Goal: Task Accomplishment & Management: Complete application form

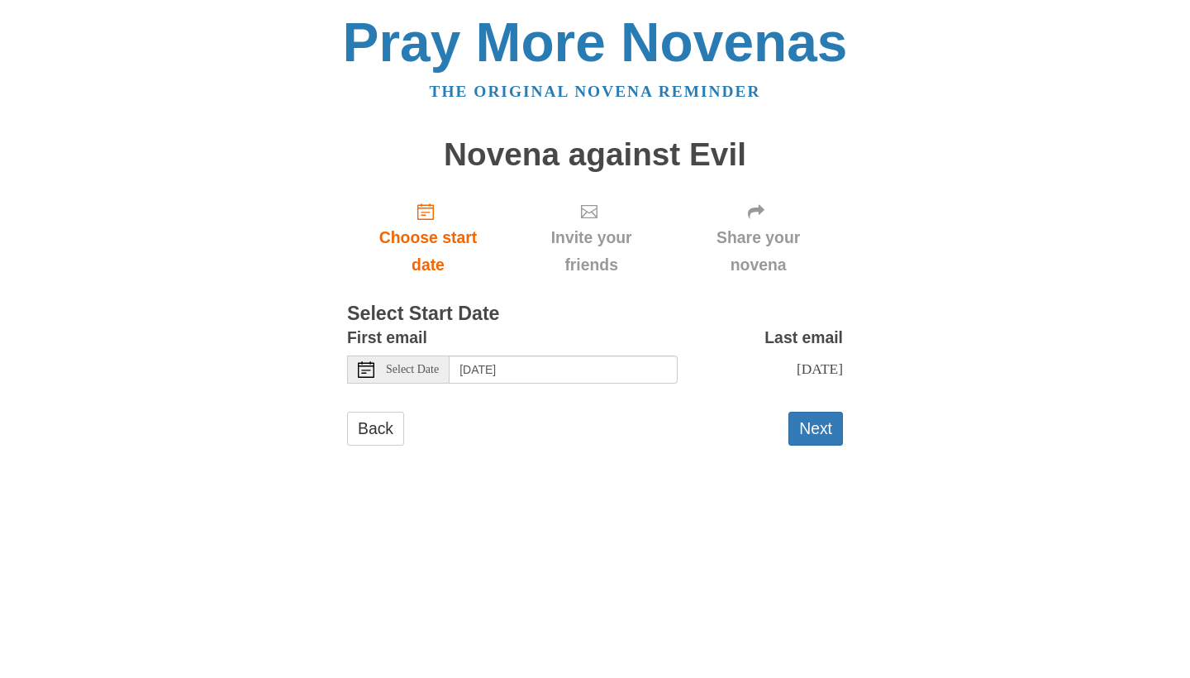
click at [364, 363] on icon at bounding box center [366, 369] width 17 height 17
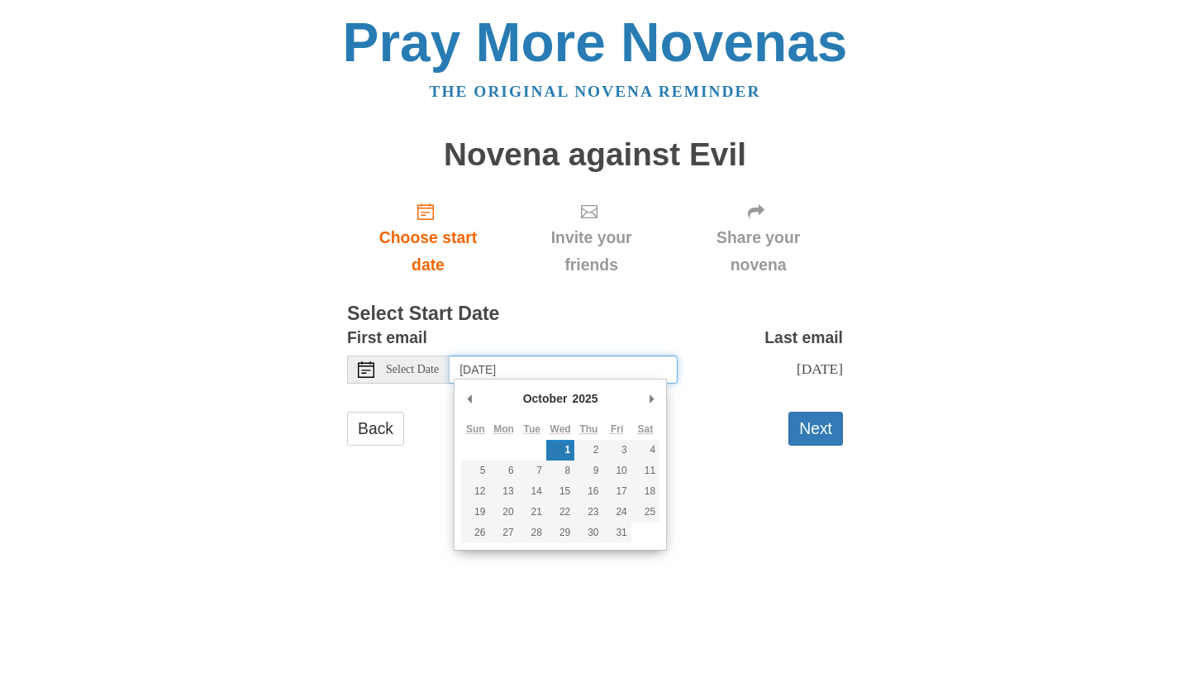
click at [535, 448] on td at bounding box center [532, 450] width 28 height 21
type input "[DATE]"
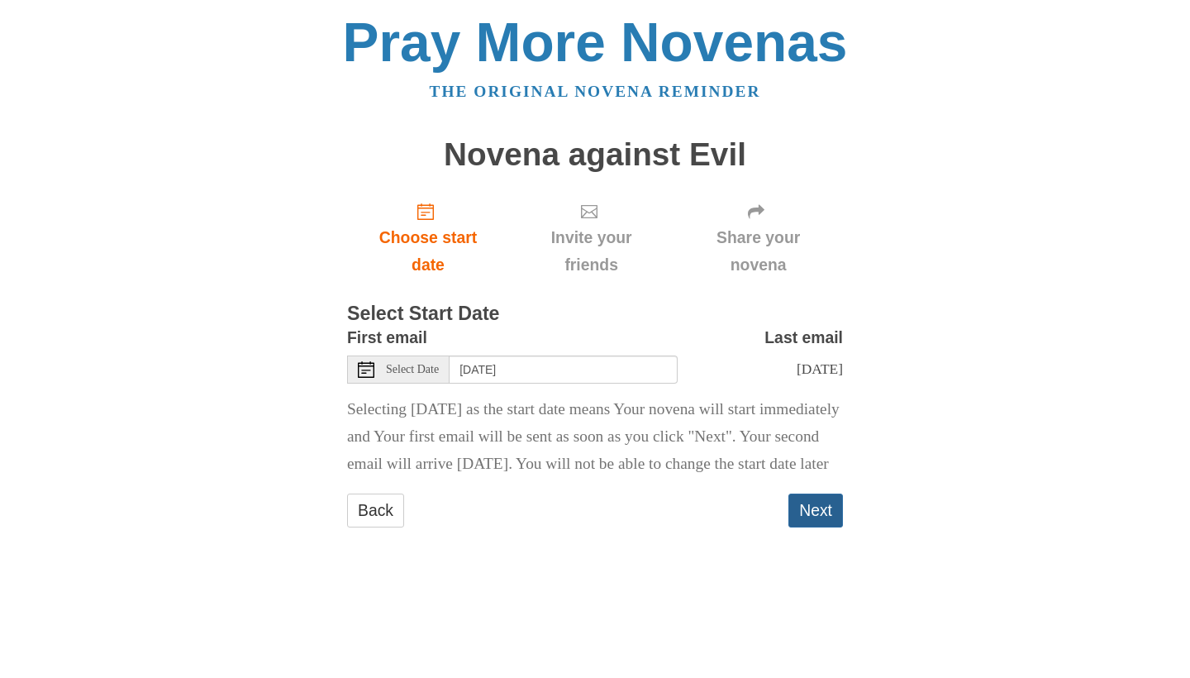
click at [813, 527] on button "Next" at bounding box center [815, 510] width 55 height 34
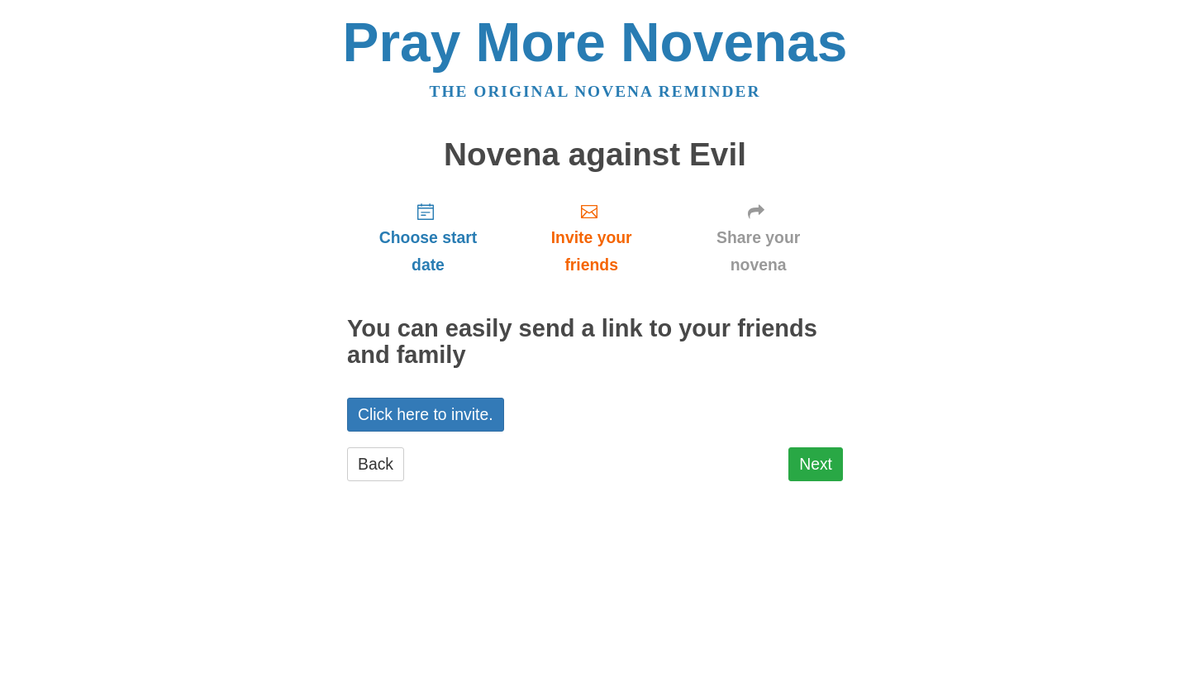
click at [810, 459] on link "Next" at bounding box center [815, 464] width 55 height 34
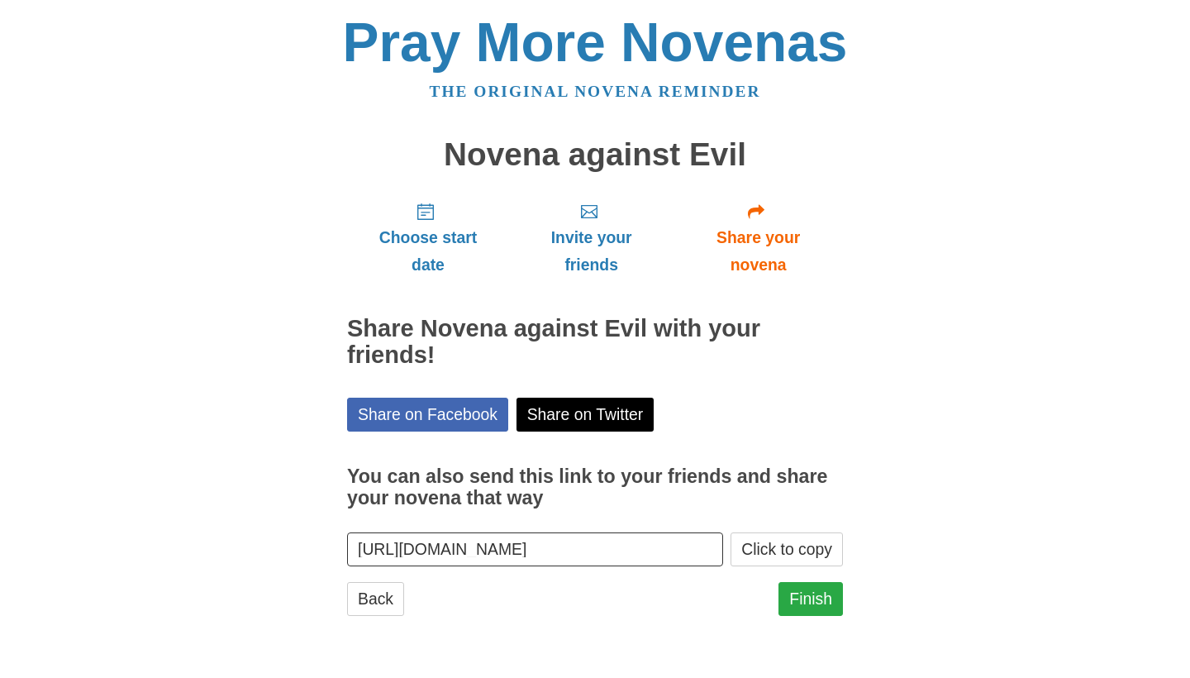
click at [806, 586] on link "Finish" at bounding box center [810, 599] width 64 height 34
